Goal: Information Seeking & Learning: Learn about a topic

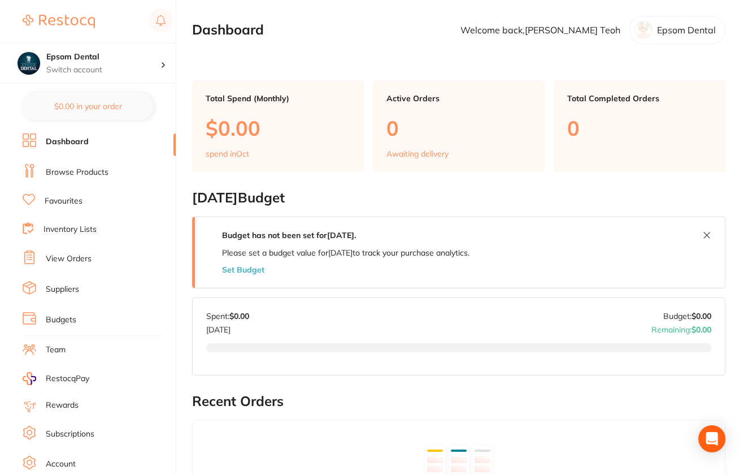
click at [76, 140] on link "Dashboard" at bounding box center [67, 141] width 43 height 11
click at [81, 183] on ul "Dashboard Browse Products Favourites Inventory Lists View Orders Suppliers Budg…" at bounding box center [99, 328] width 153 height 390
click at [81, 176] on li "Browse Products" at bounding box center [99, 172] width 153 height 17
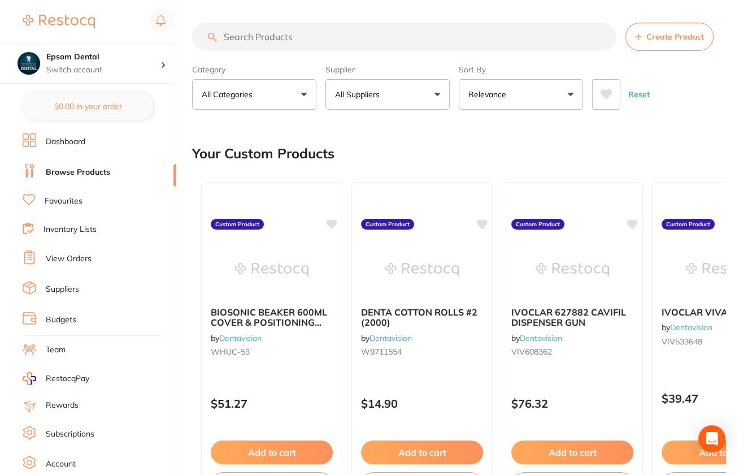
click at [412, 92] on button "All Suppliers" at bounding box center [388, 94] width 124 height 31
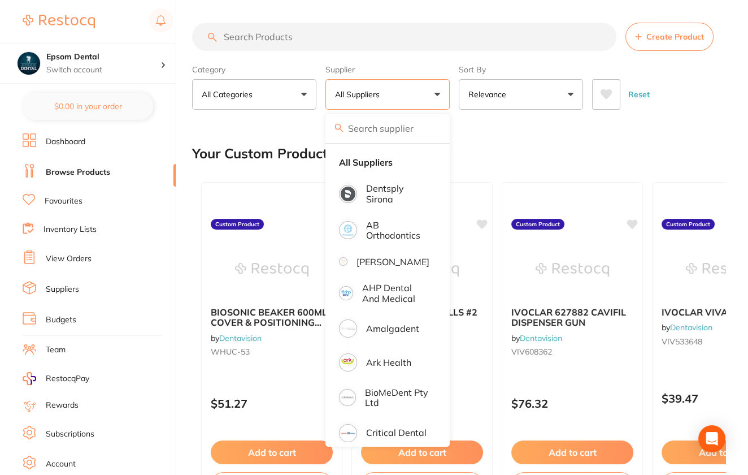
click at [570, 157] on div "Your Custom Products" at bounding box center [459, 154] width 534 height 38
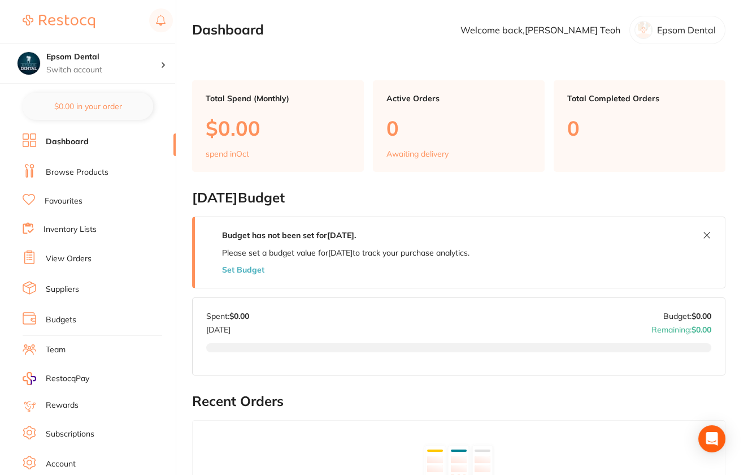
click at [58, 176] on link "Browse Products" at bounding box center [77, 172] width 63 height 11
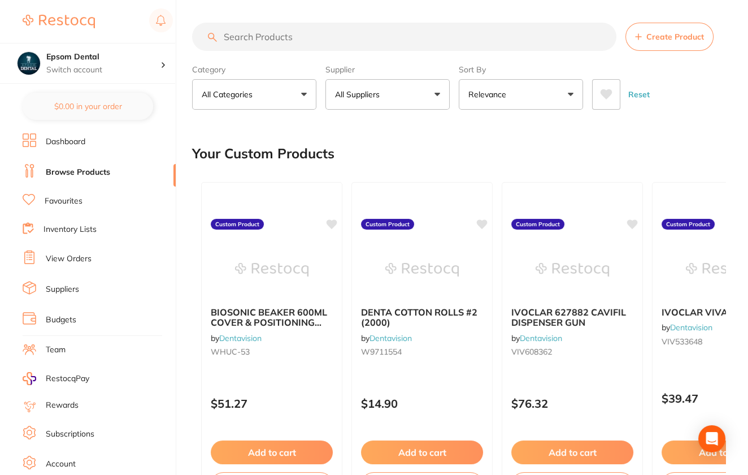
click at [404, 92] on button "All Suppliers" at bounding box center [388, 94] width 124 height 31
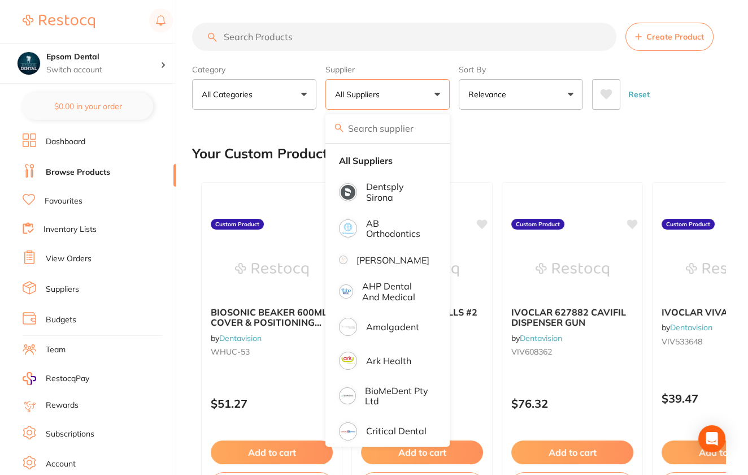
scroll to position [2, 0]
click at [383, 269] on li "[PERSON_NAME]" at bounding box center [387, 260] width 115 height 24
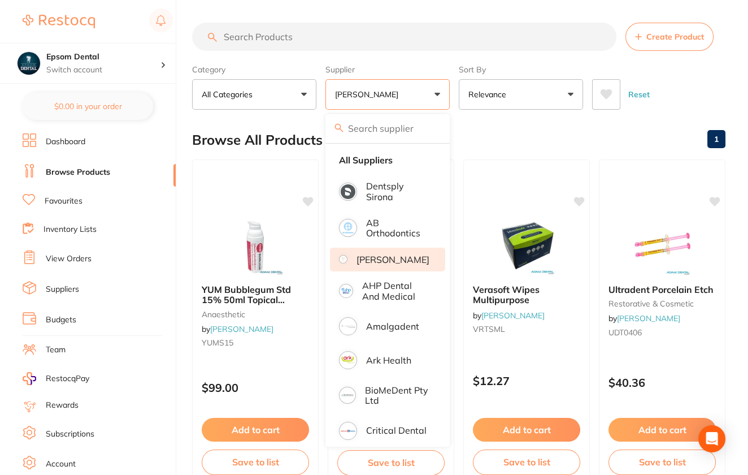
click at [712, 96] on div "Reset" at bounding box center [654, 90] width 124 height 40
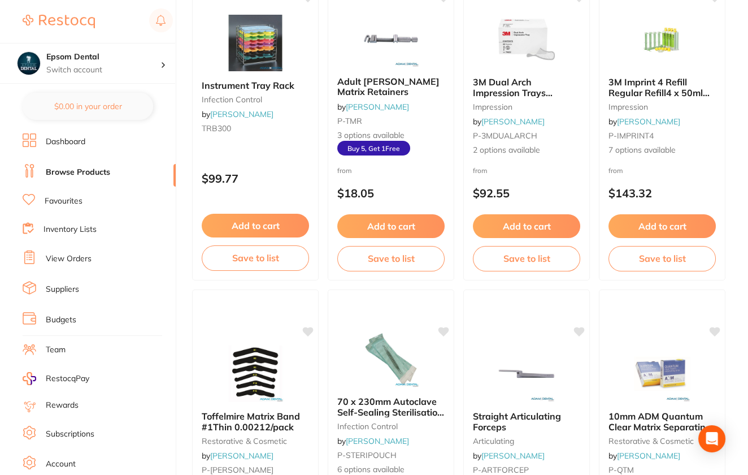
scroll to position [0, 0]
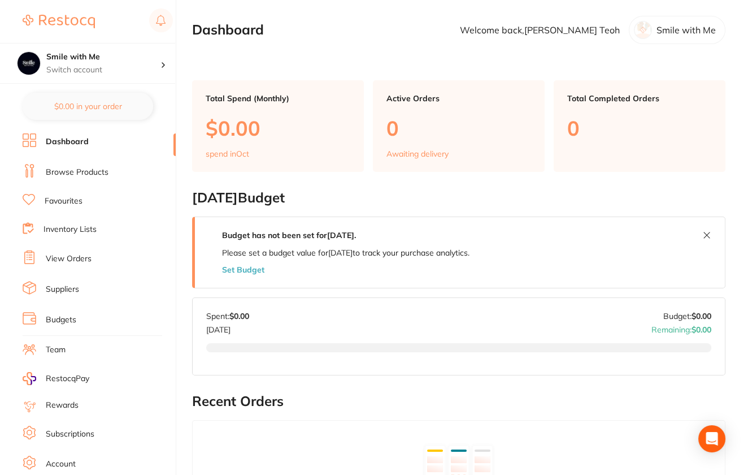
click at [77, 178] on li "Browse Products" at bounding box center [99, 172] width 153 height 17
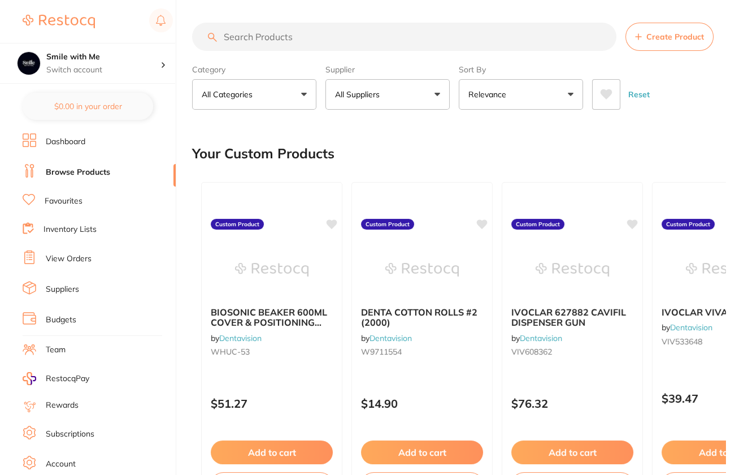
click at [389, 89] on button "All Suppliers" at bounding box center [388, 94] width 124 height 31
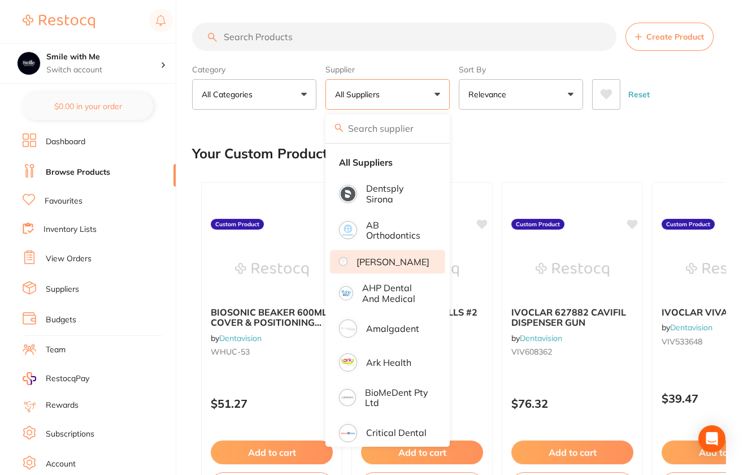
click at [418, 270] on li "[PERSON_NAME]" at bounding box center [387, 262] width 115 height 24
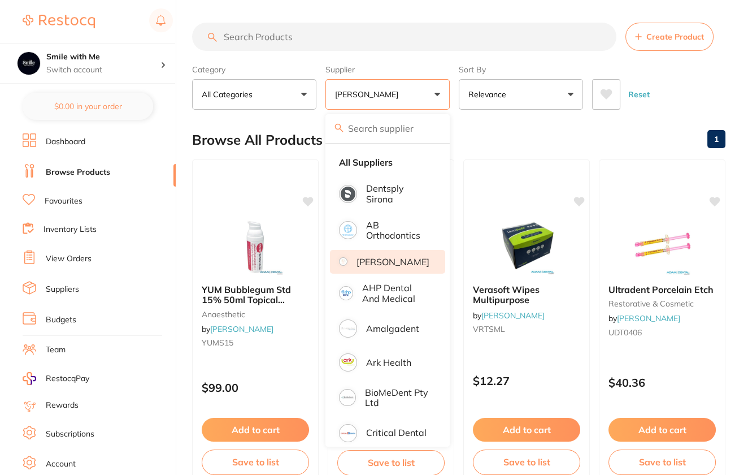
click at [697, 81] on div "Reset" at bounding box center [654, 90] width 124 height 40
